Goal: Information Seeking & Learning: Learn about a topic

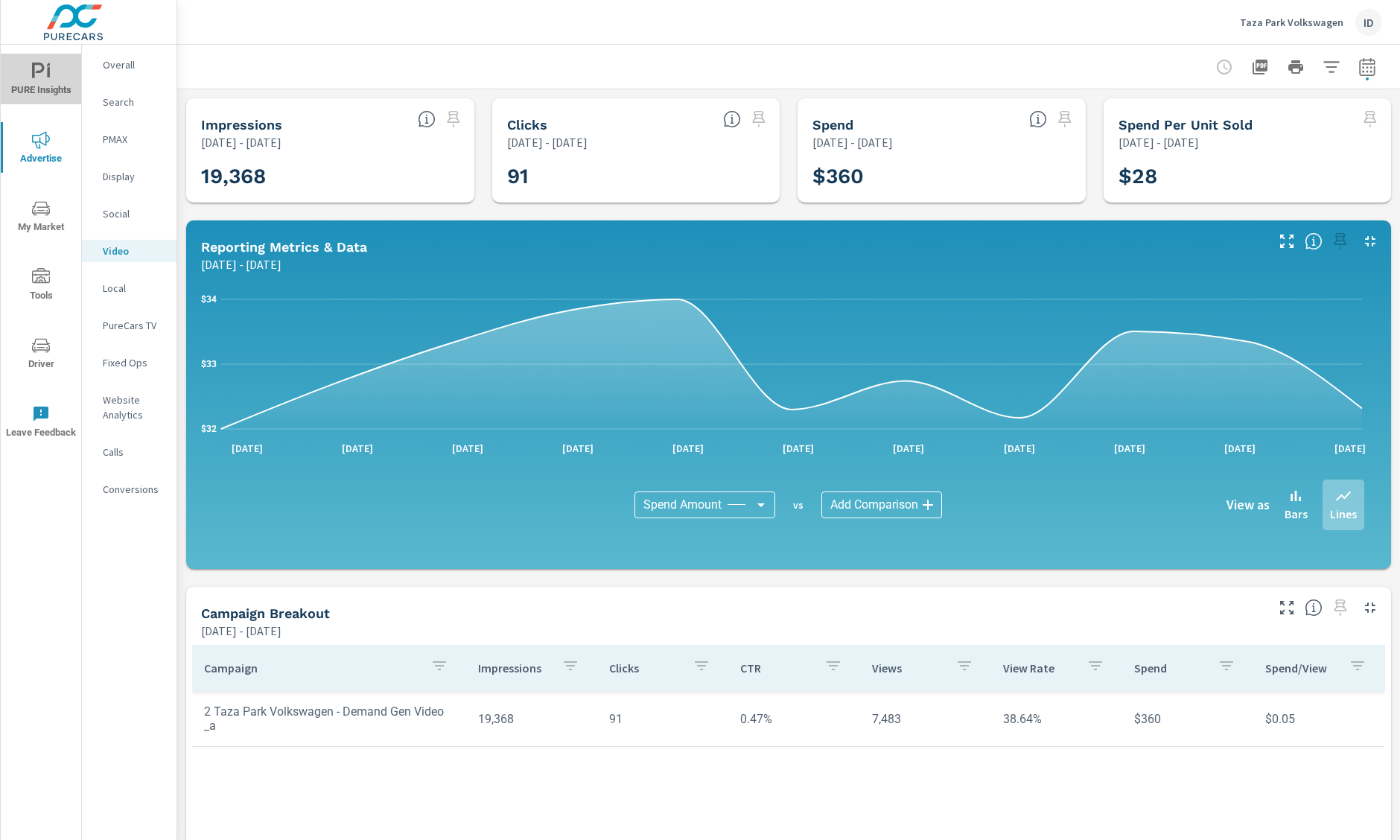
click at [27, 71] on span "PURE Insights" at bounding box center [41, 81] width 71 height 37
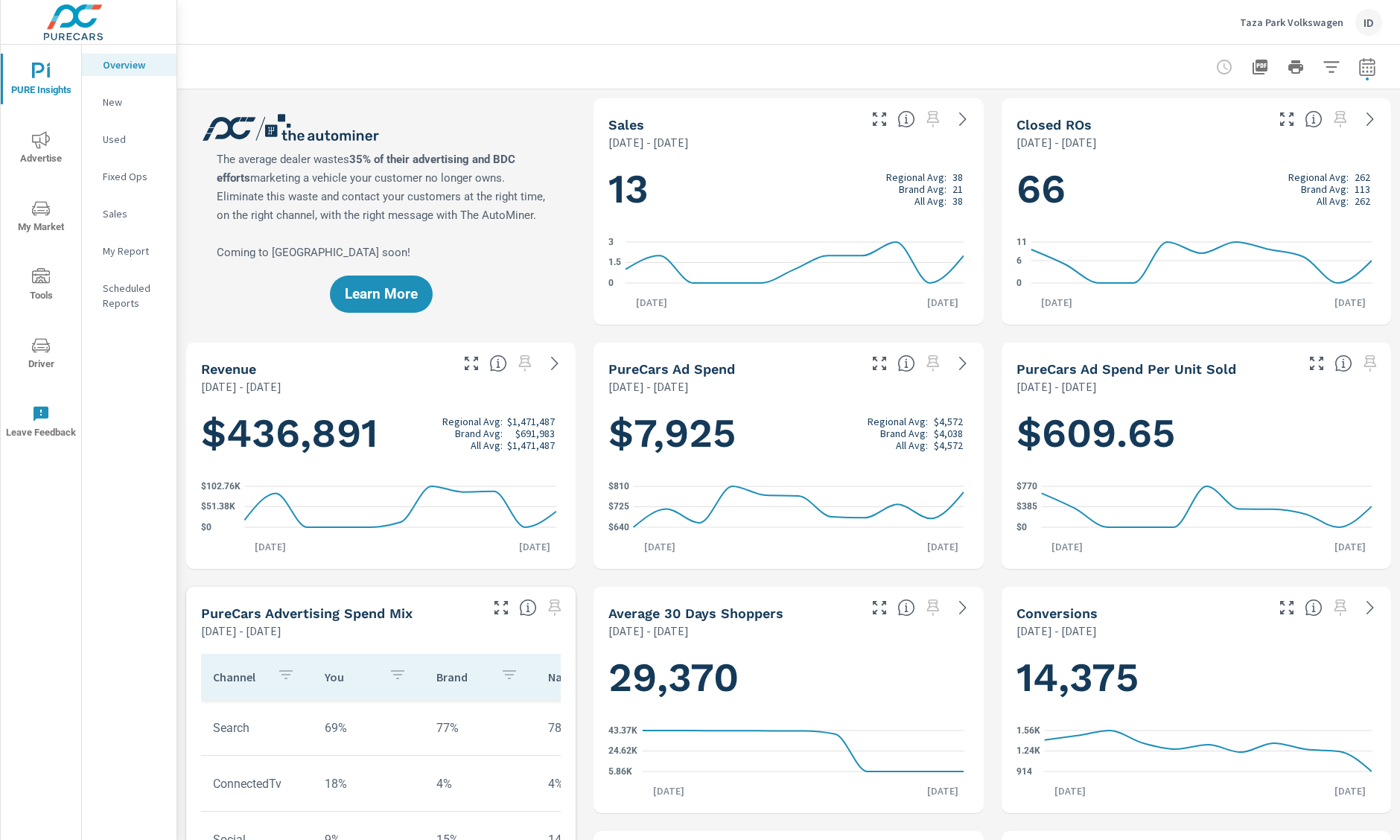
click at [142, 95] on p "New" at bounding box center [133, 102] width 62 height 15
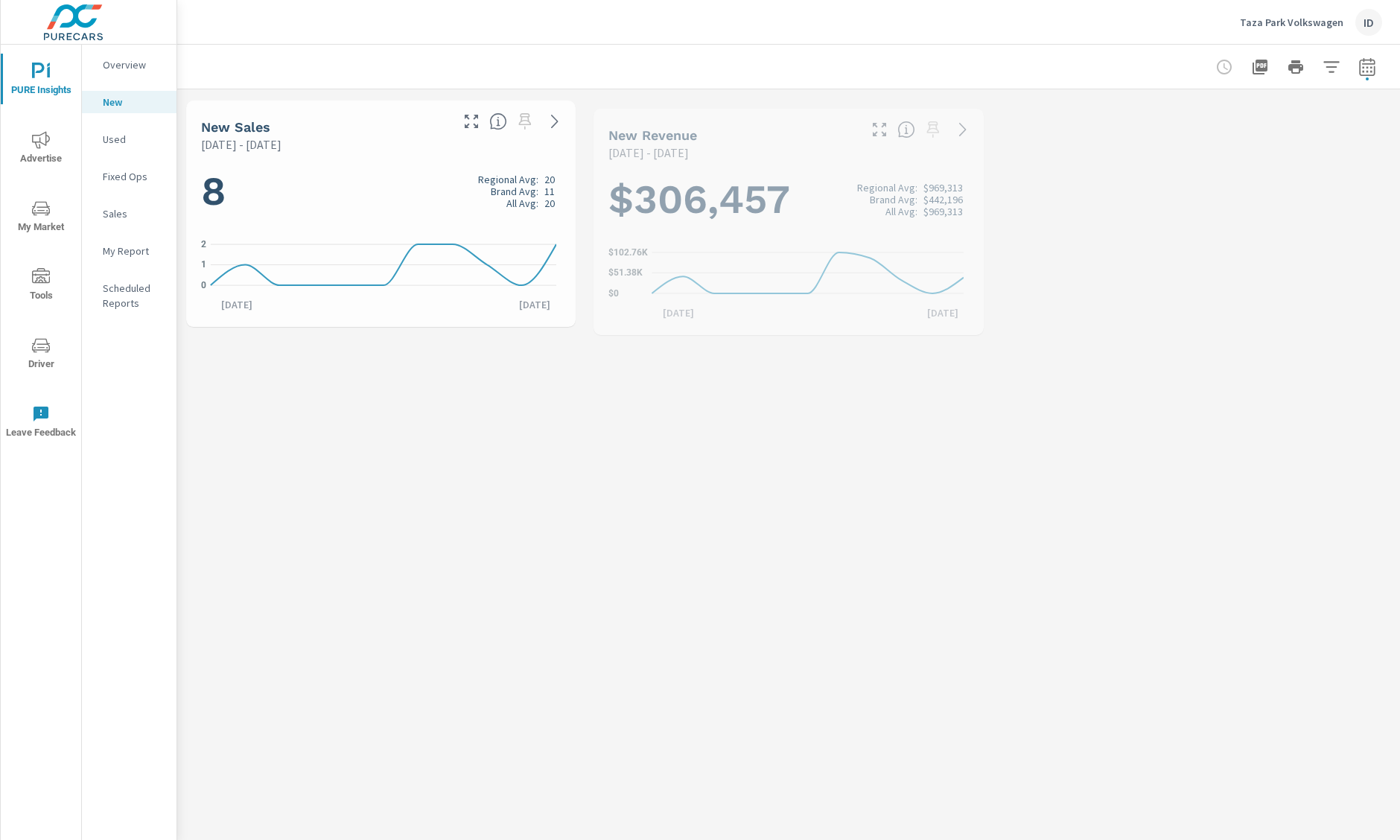
scroll to position [1, 0]
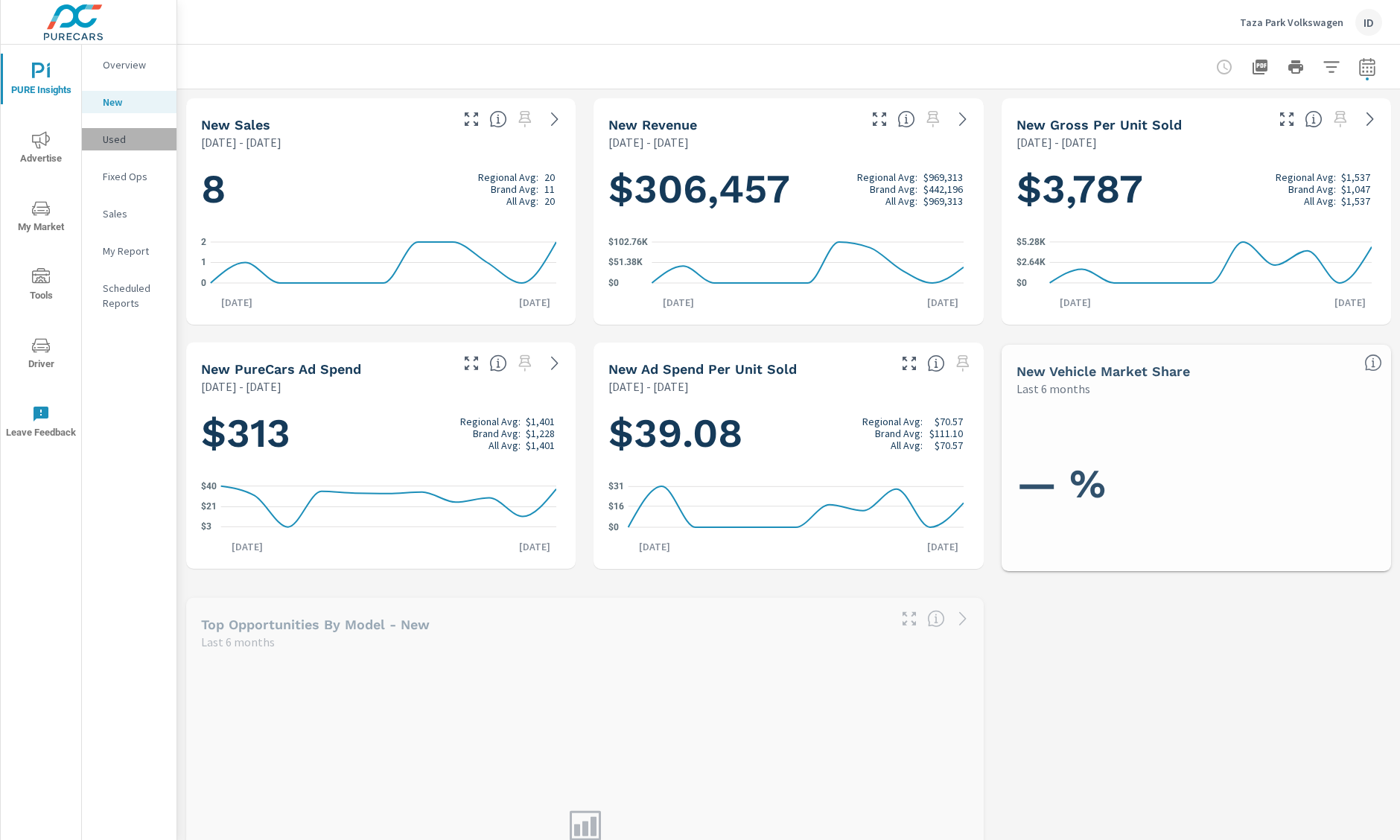
click at [117, 143] on p "Used" at bounding box center [133, 139] width 62 height 15
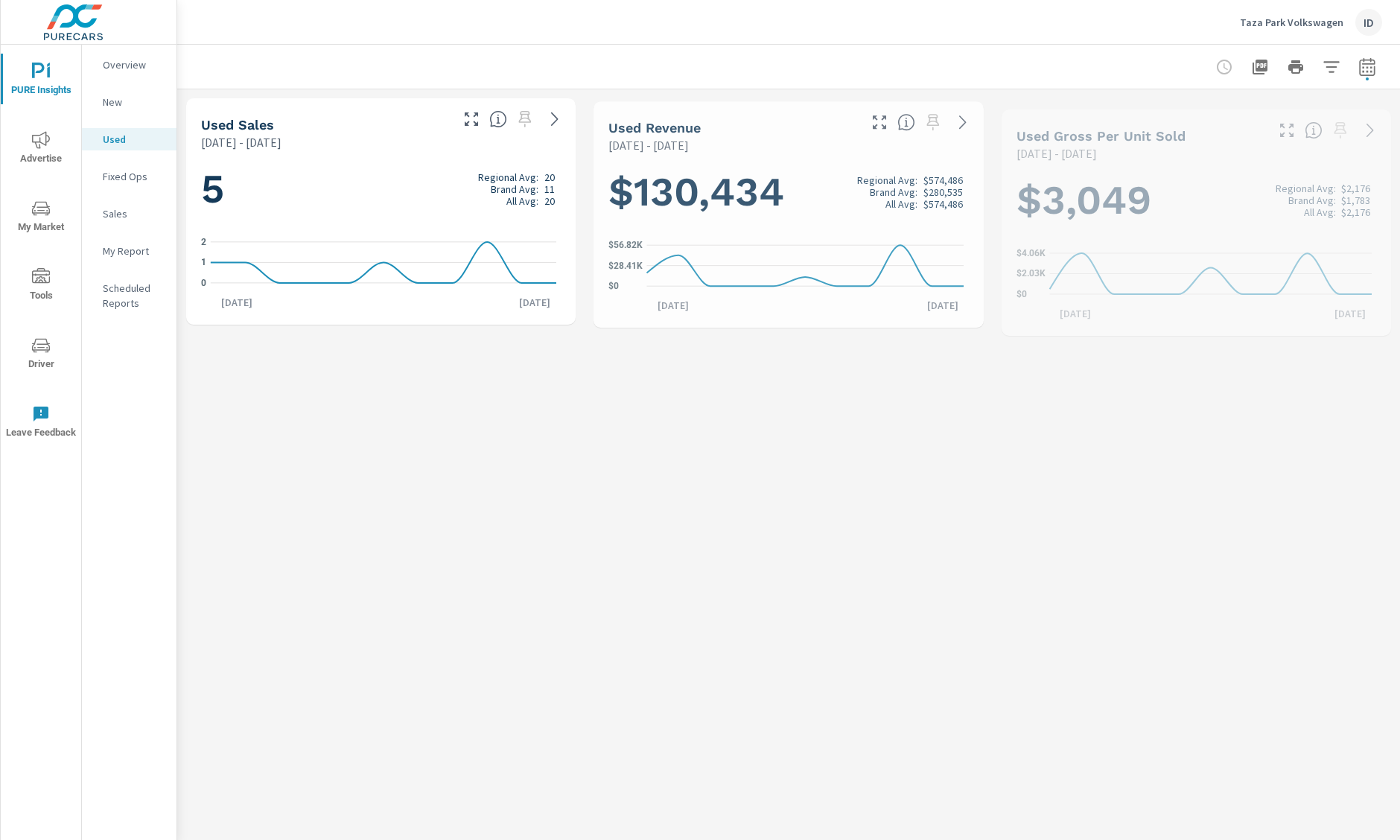
click at [120, 189] on nav "Overview New Used Fixed Ops Sales My Report Scheduled Reports" at bounding box center [129, 190] width 95 height 290
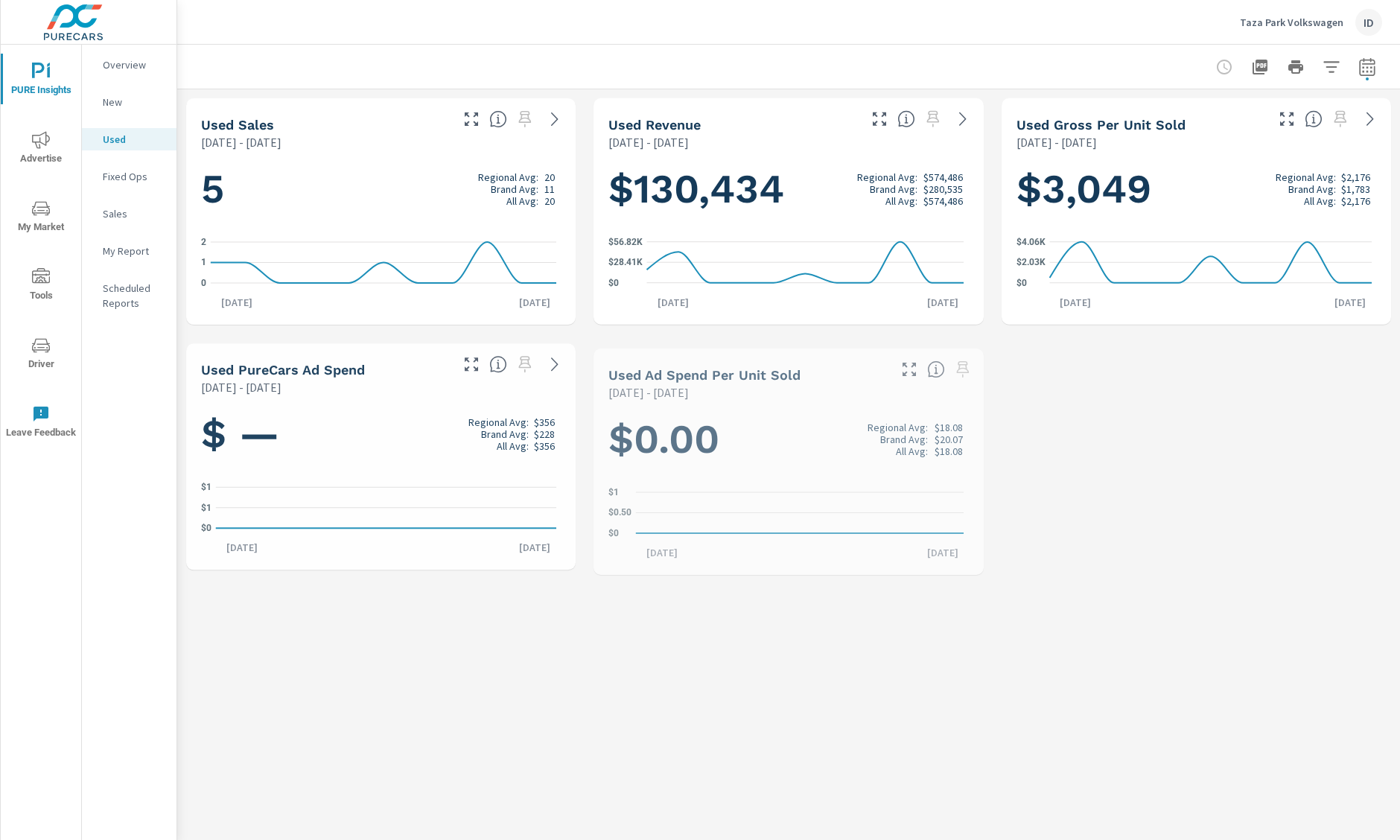
scroll to position [1, 0]
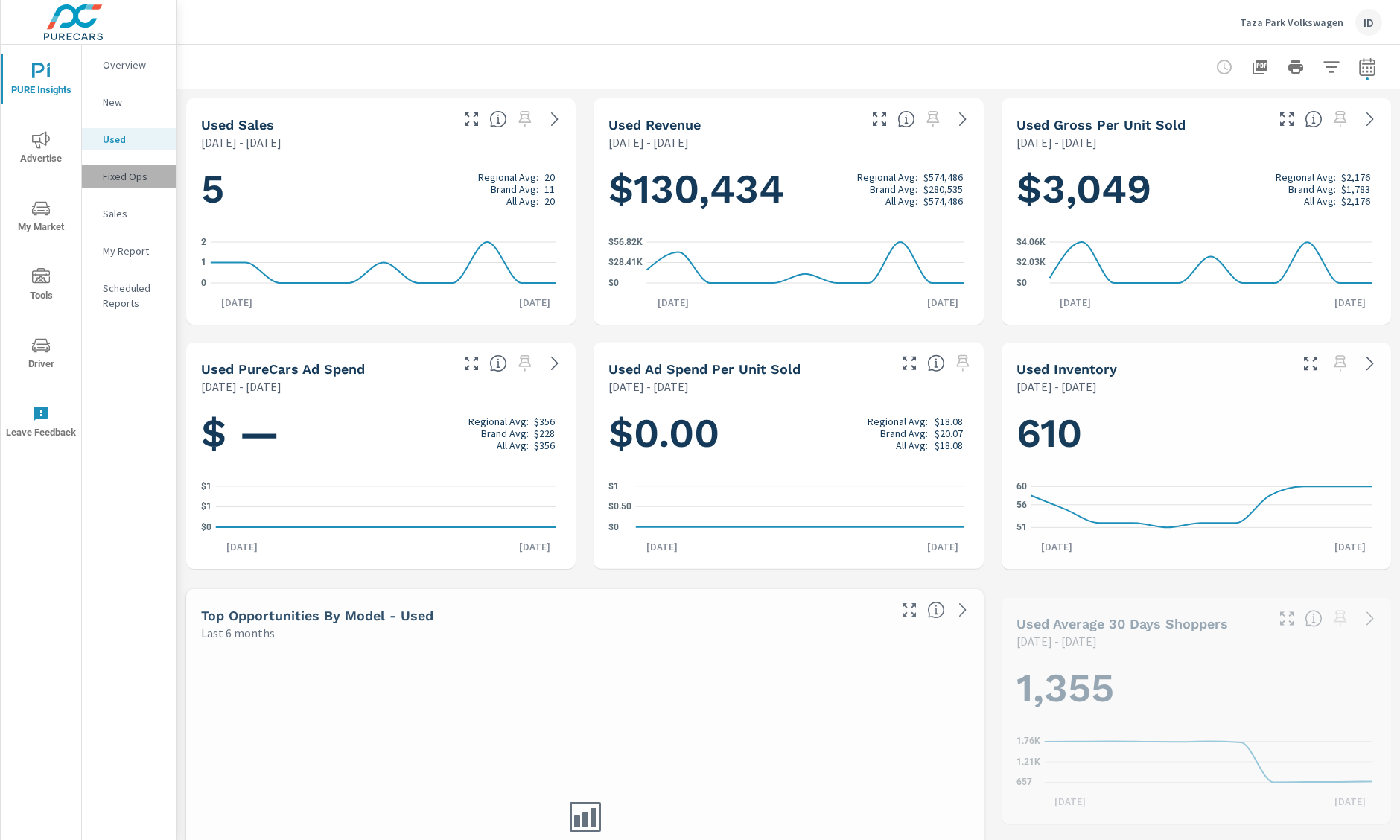
click at [123, 181] on p "Fixed Ops" at bounding box center [133, 177] width 62 height 15
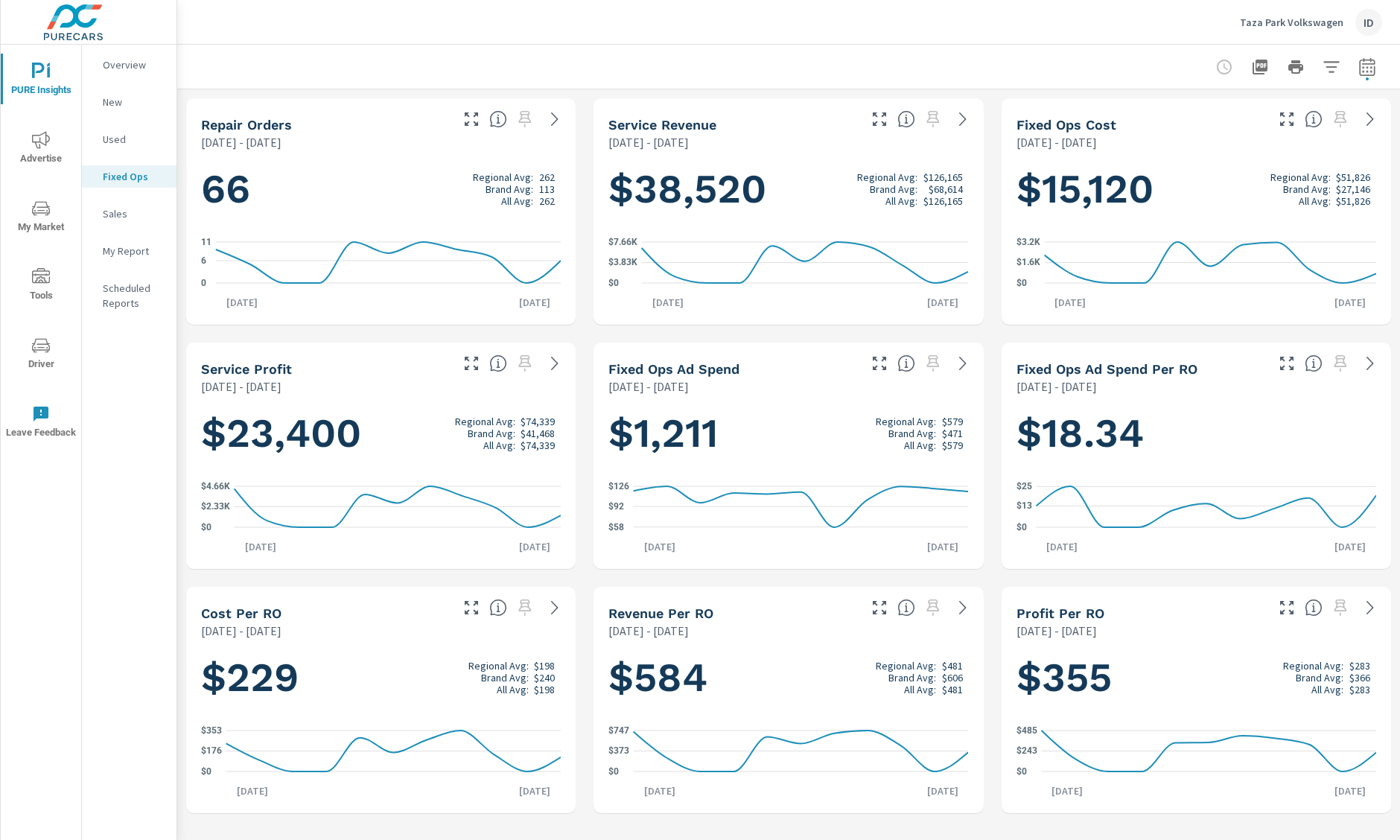
click at [121, 214] on p "Sales" at bounding box center [133, 214] width 62 height 15
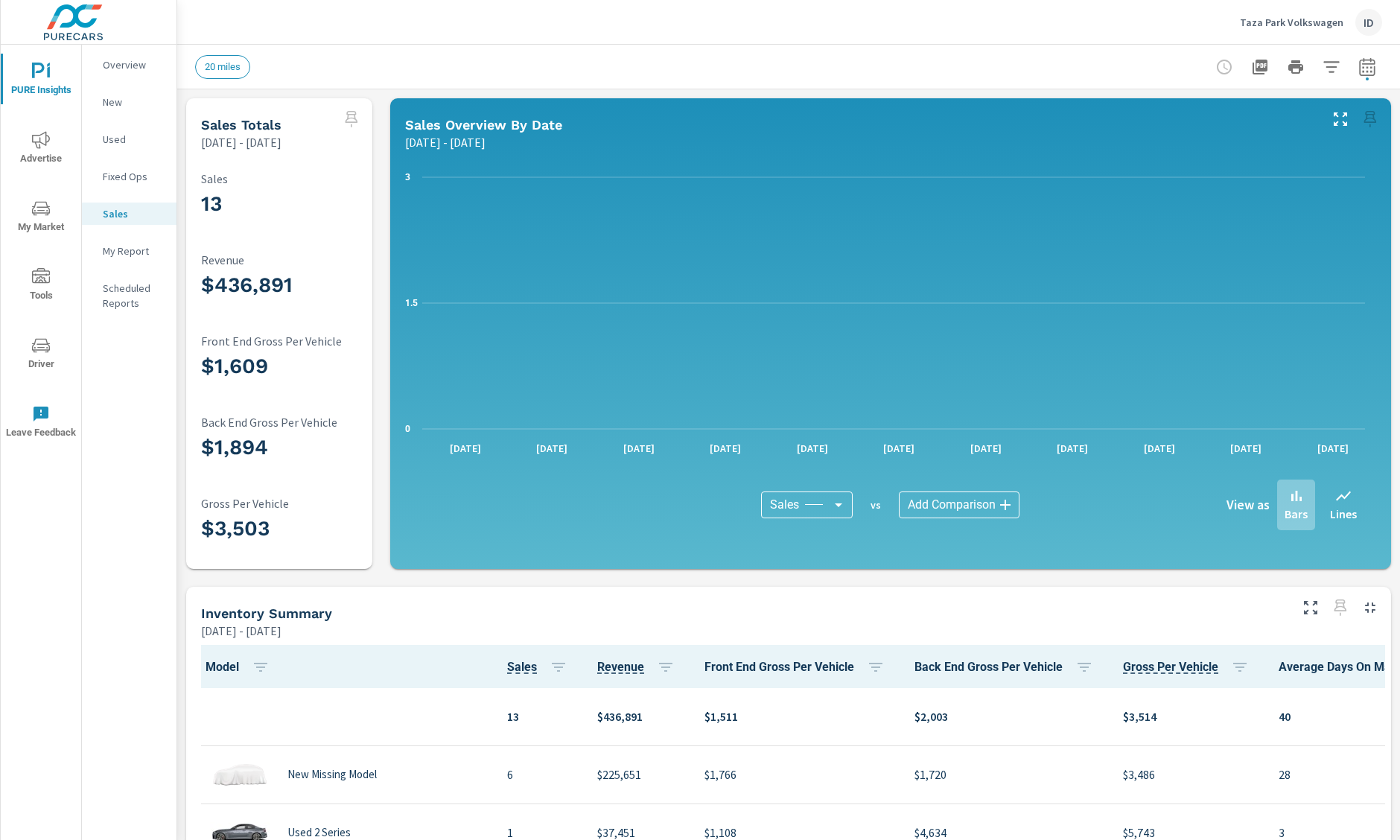
scroll to position [232, 0]
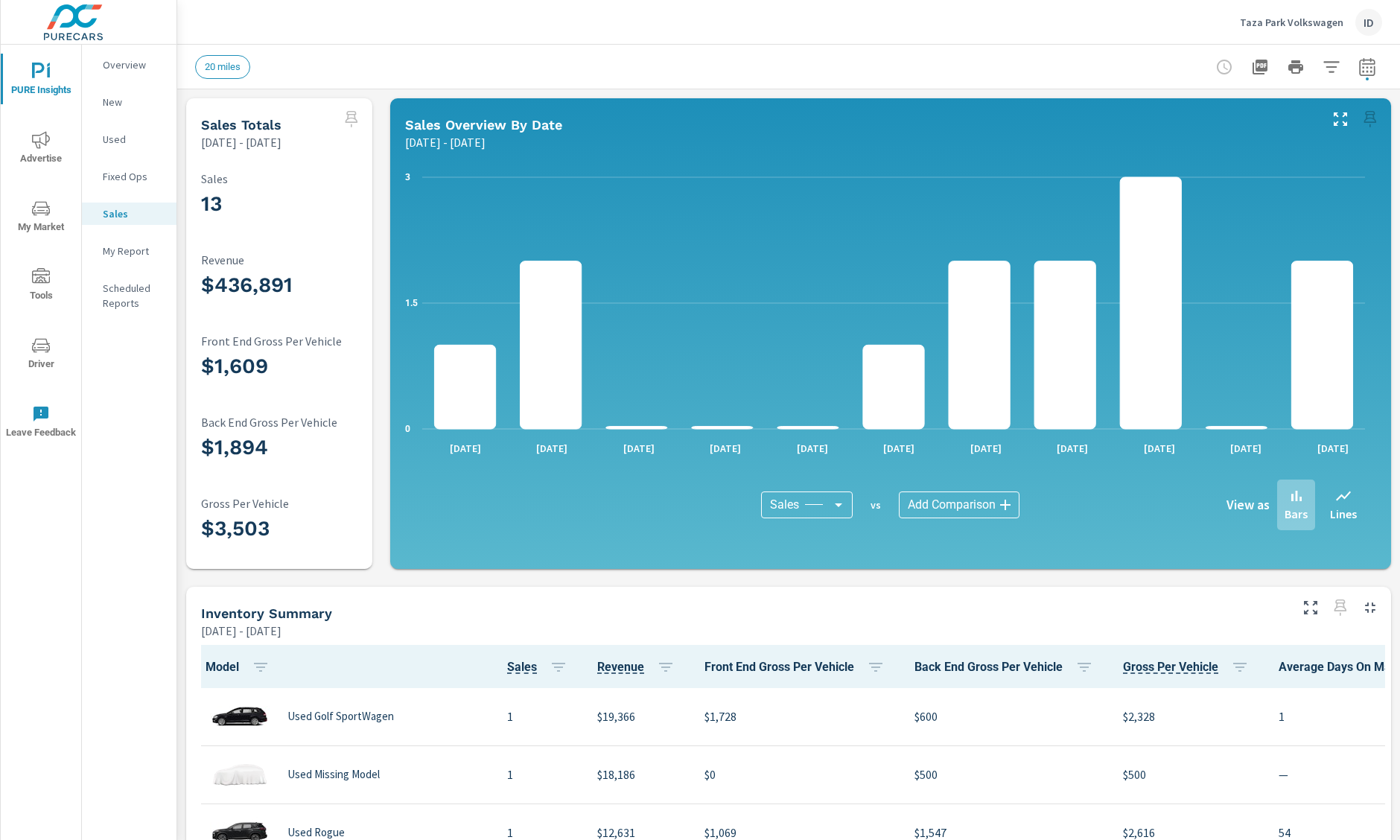
click at [128, 255] on p "My Report" at bounding box center [133, 251] width 62 height 15
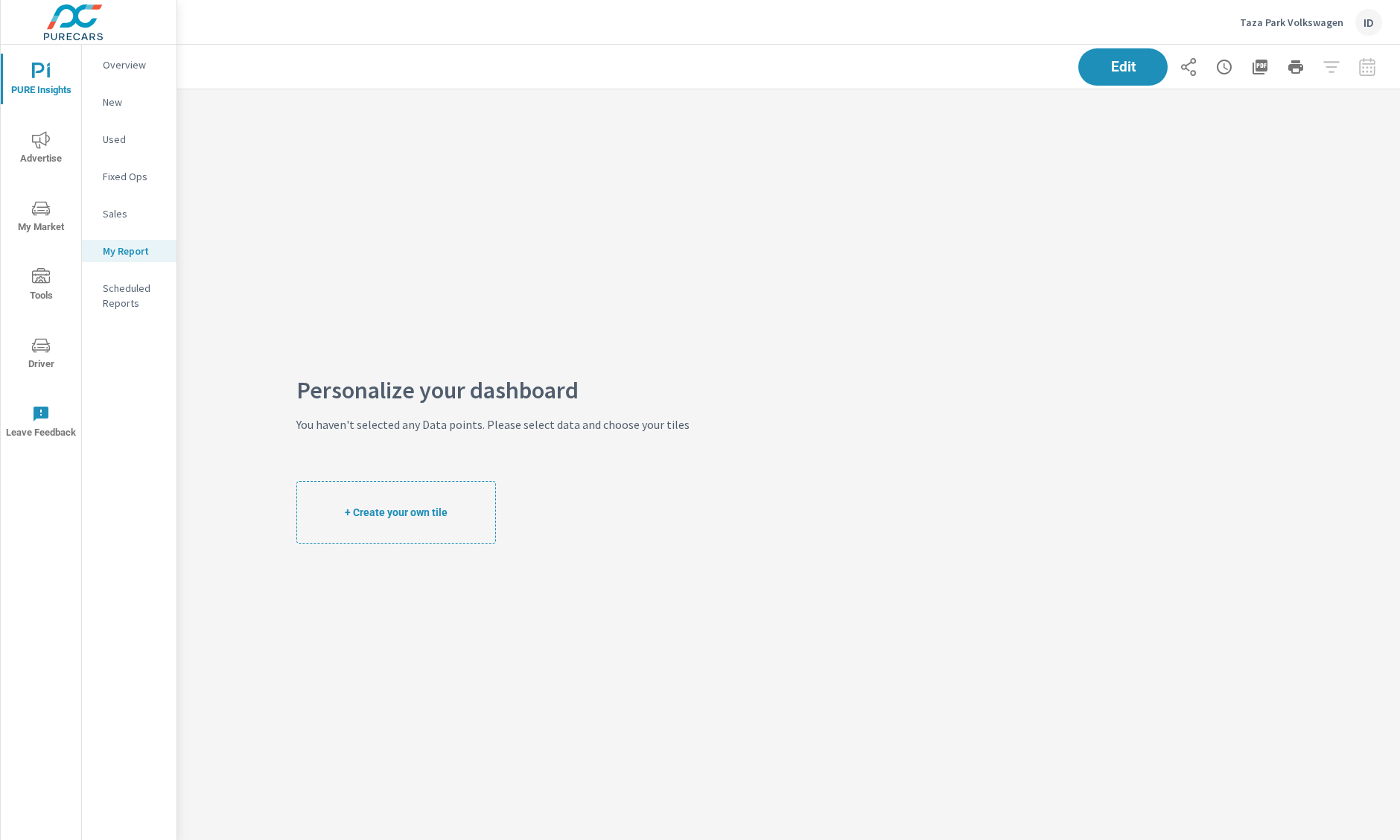
click at [121, 65] on p "Overview" at bounding box center [133, 65] width 62 height 15
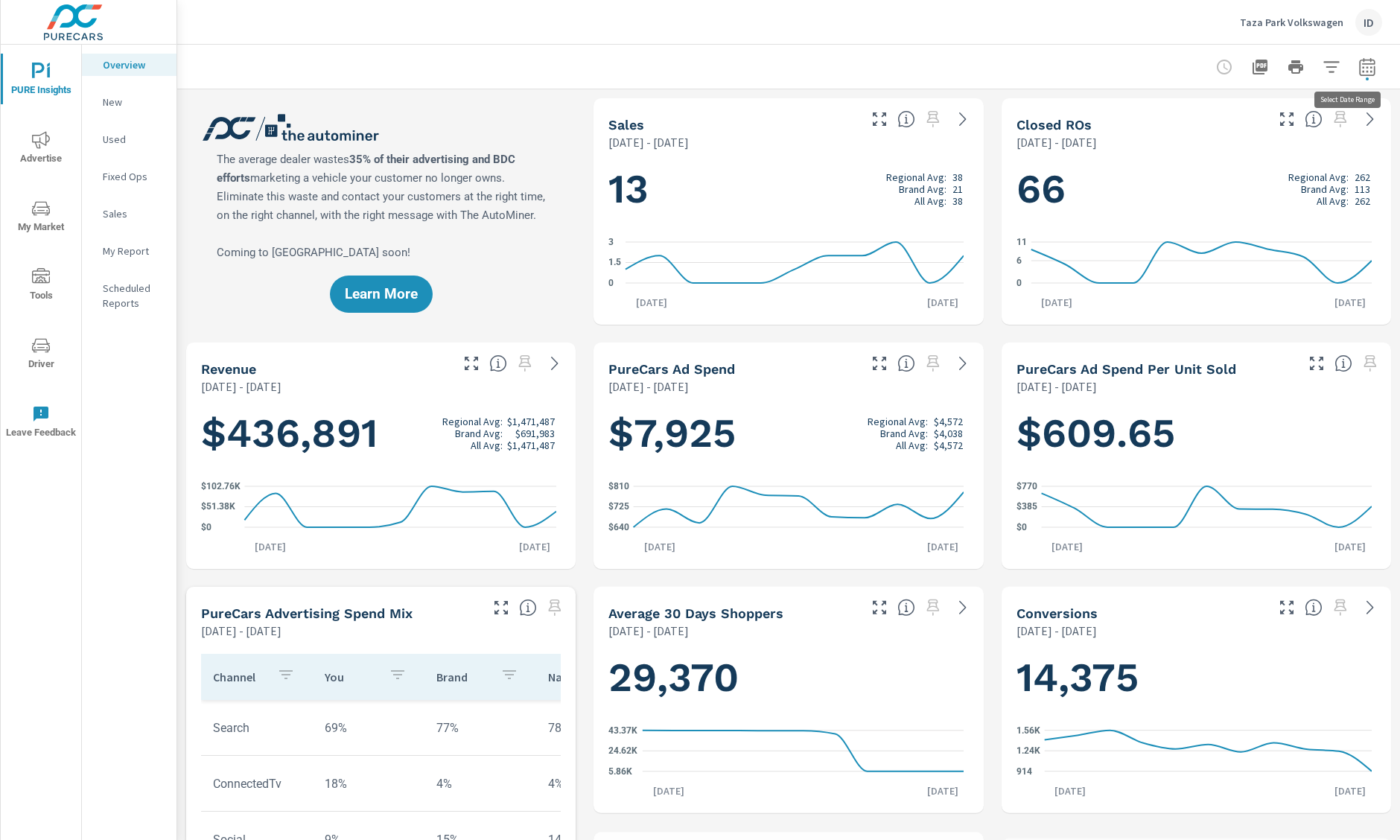
click at [1353, 67] on button "button" at bounding box center [1368, 67] width 30 height 30
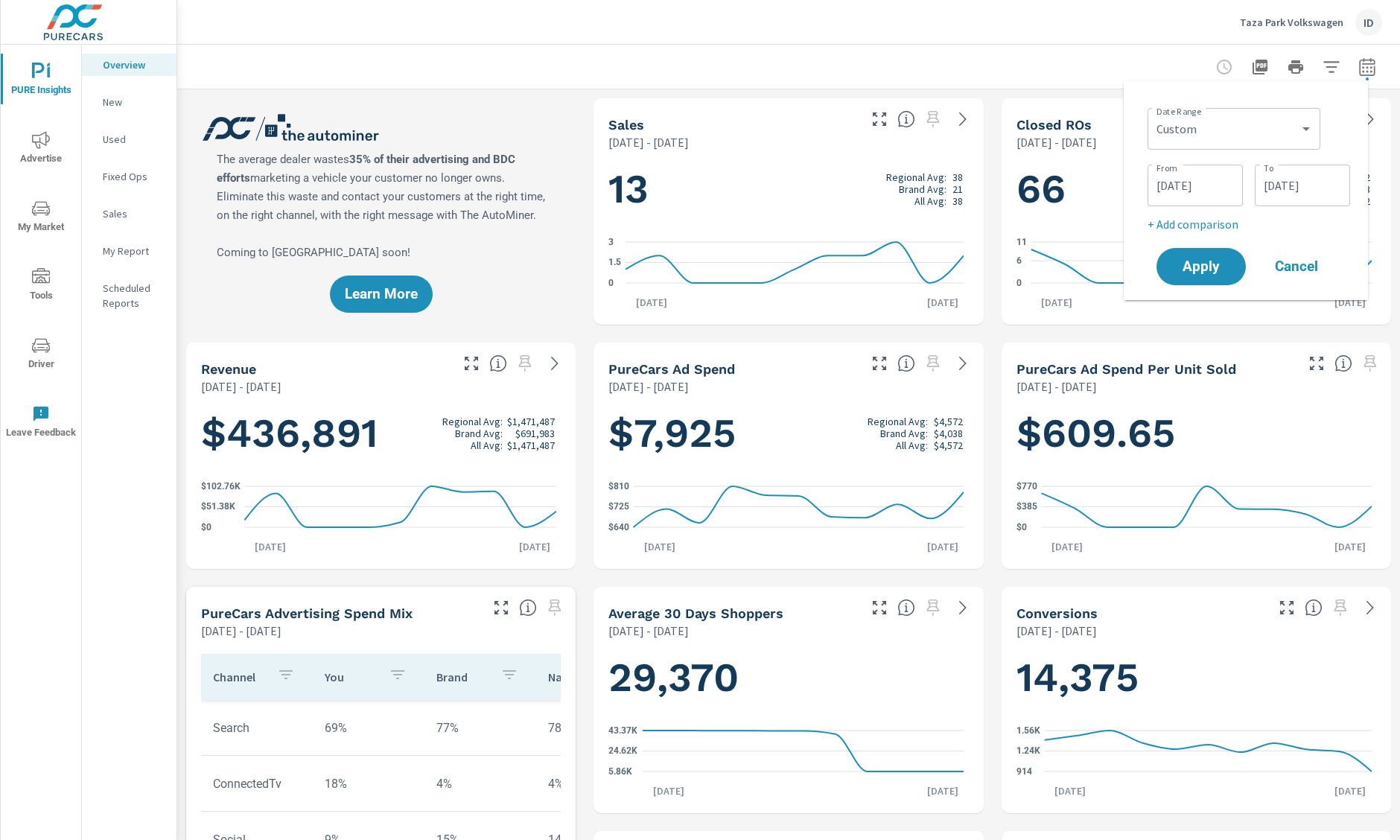
click at [1312, 166] on div "[DATE] To" at bounding box center [1302, 185] width 95 height 41
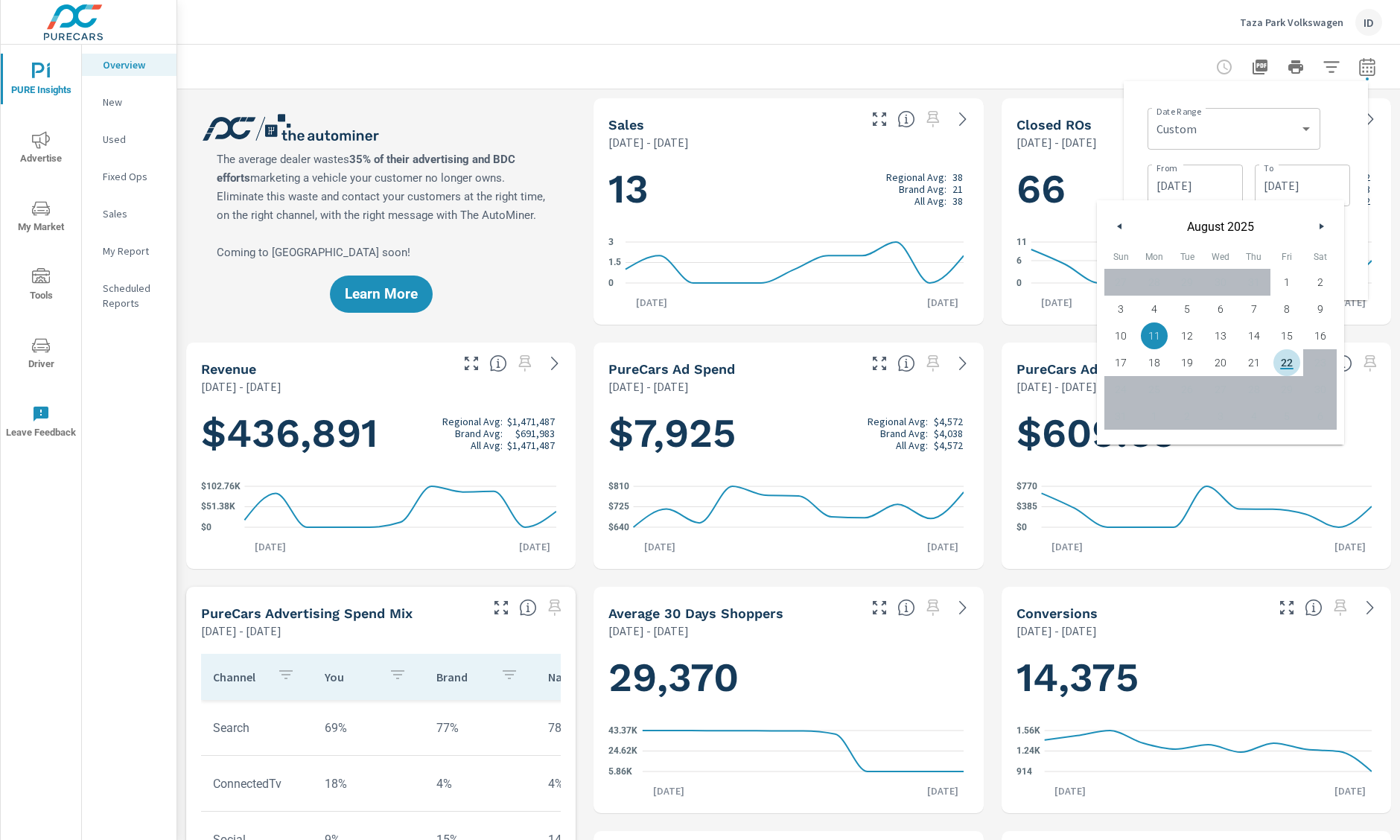
click at [1291, 362] on span "22" at bounding box center [1288, 363] width 34 height 20
type input "[DATE]"
click at [1350, 203] on div "Date Range Custom [DATE] Last week Last 7 days Last 14 days Last 30 days Last 4…" at bounding box center [1246, 191] width 221 height 195
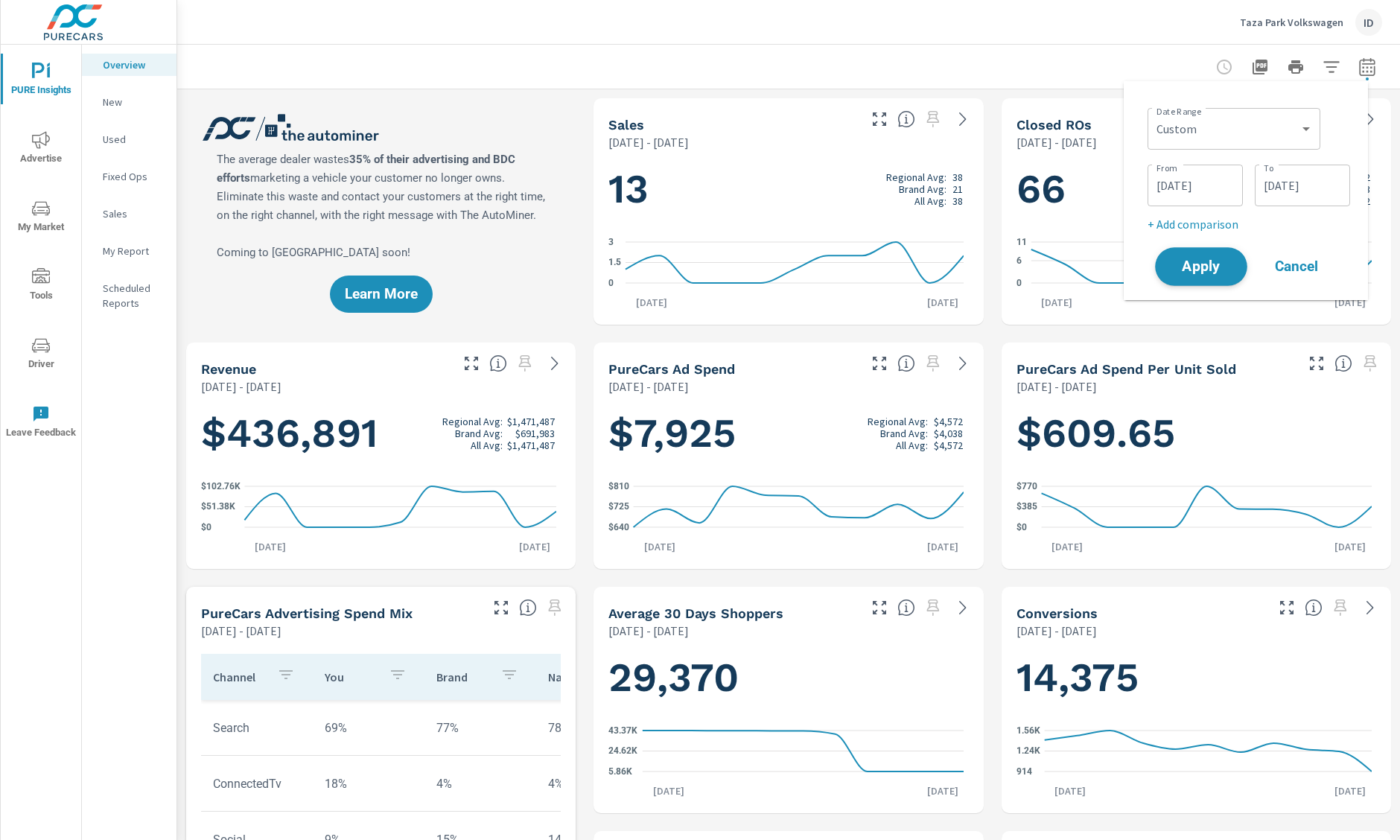
click at [1210, 266] on span "Apply" at bounding box center [1201, 267] width 61 height 14
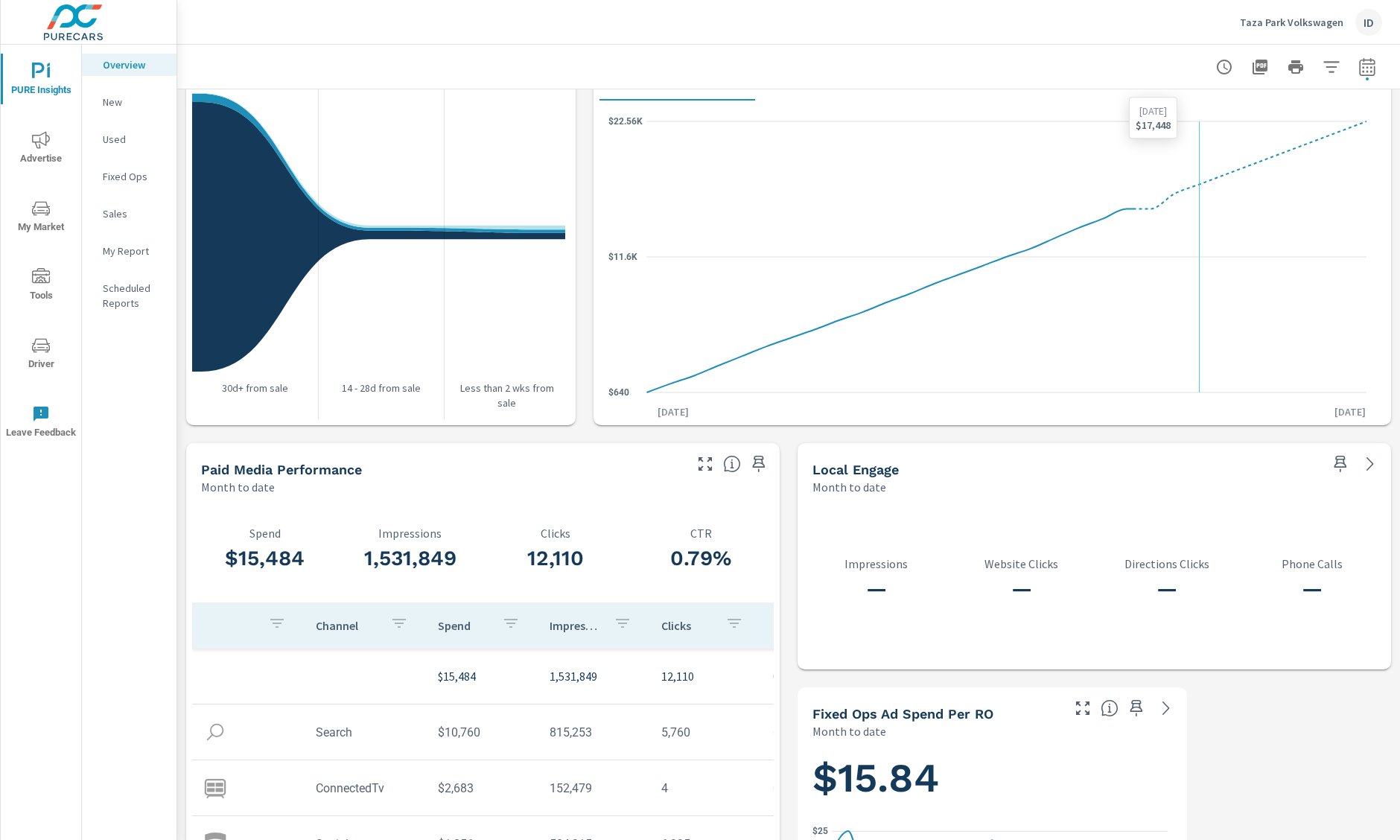
scroll to position [1691, 0]
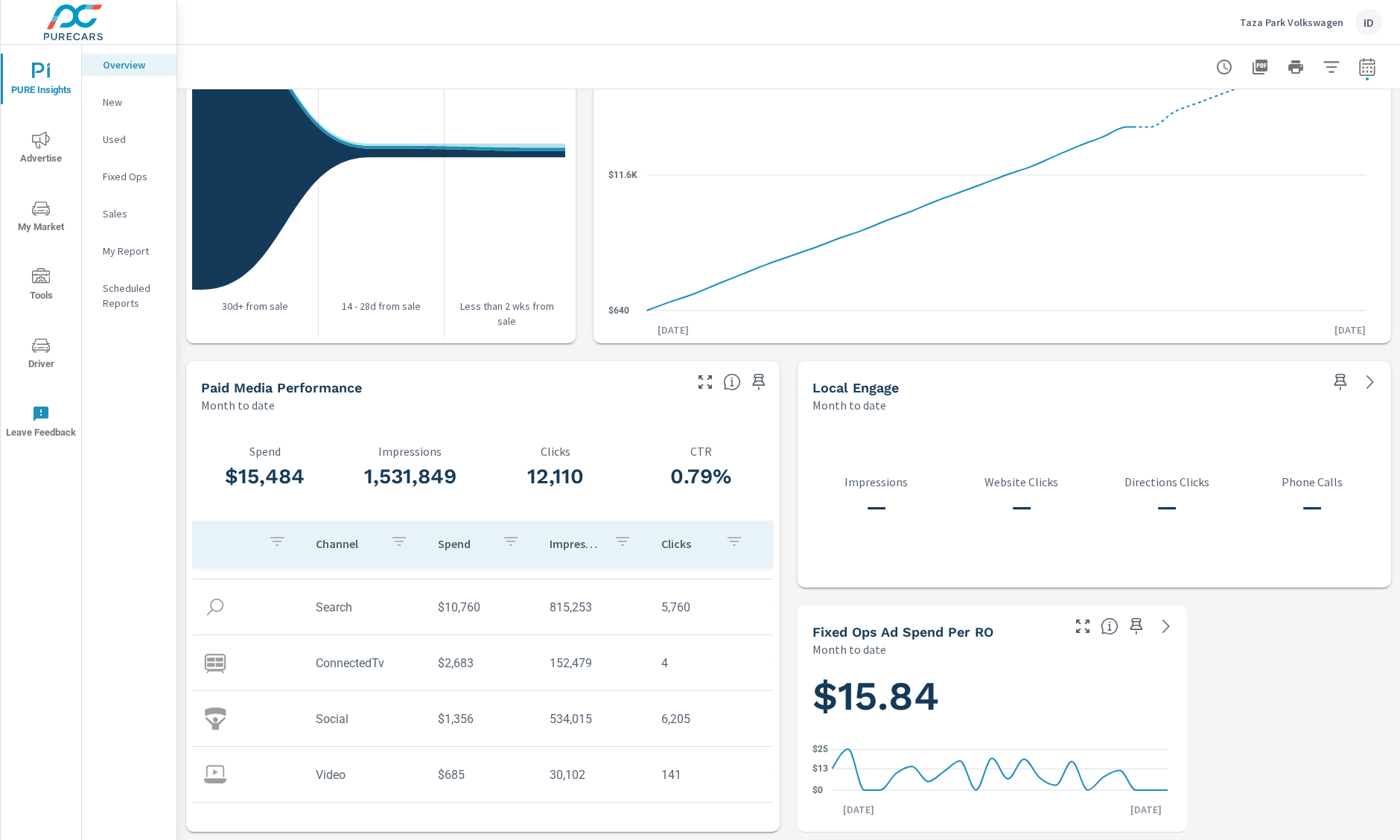
scroll to position [59, 0]
